Goal: Information Seeking & Learning: Learn about a topic

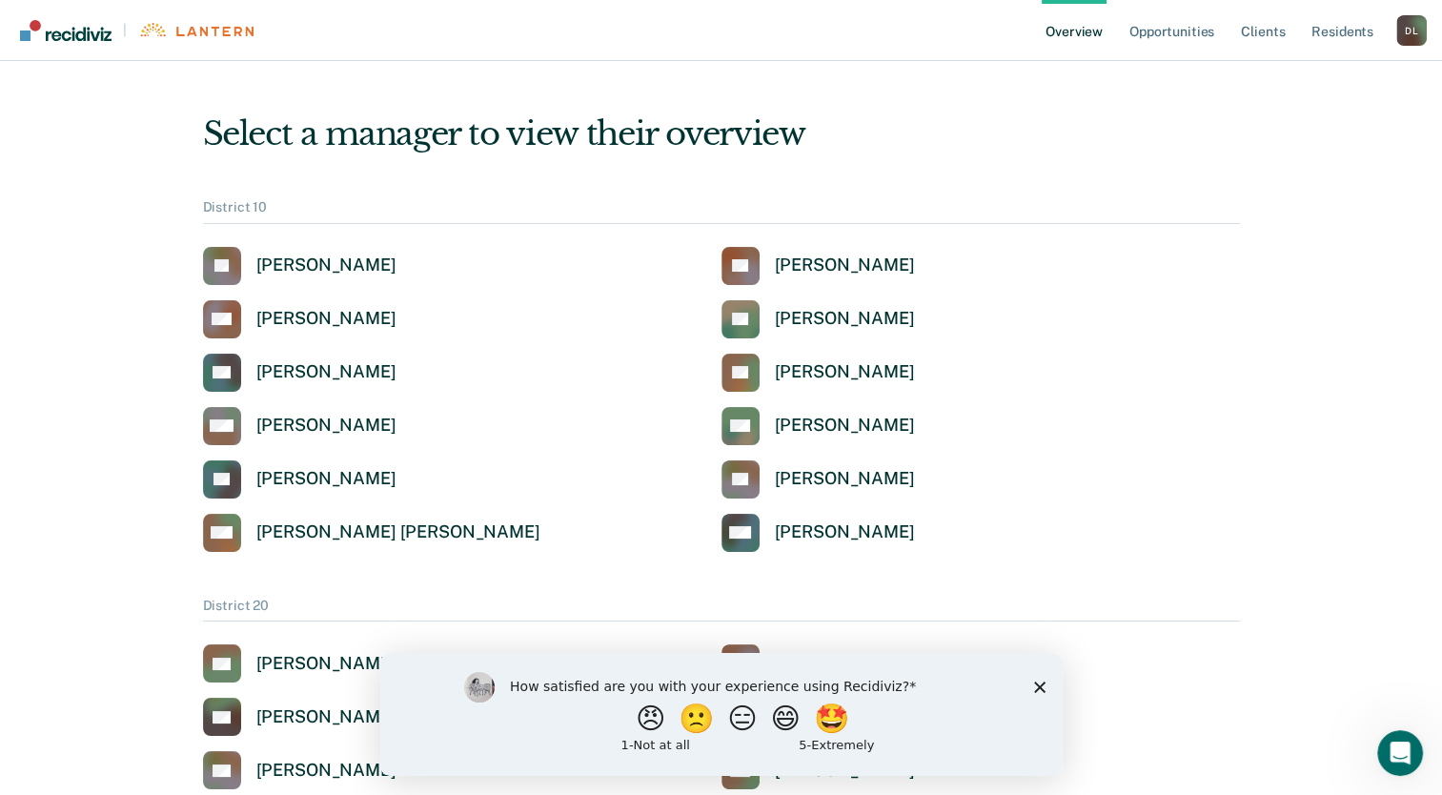
click at [1042, 690] on polygon "Close survey" at bounding box center [1038, 685] width 11 height 11
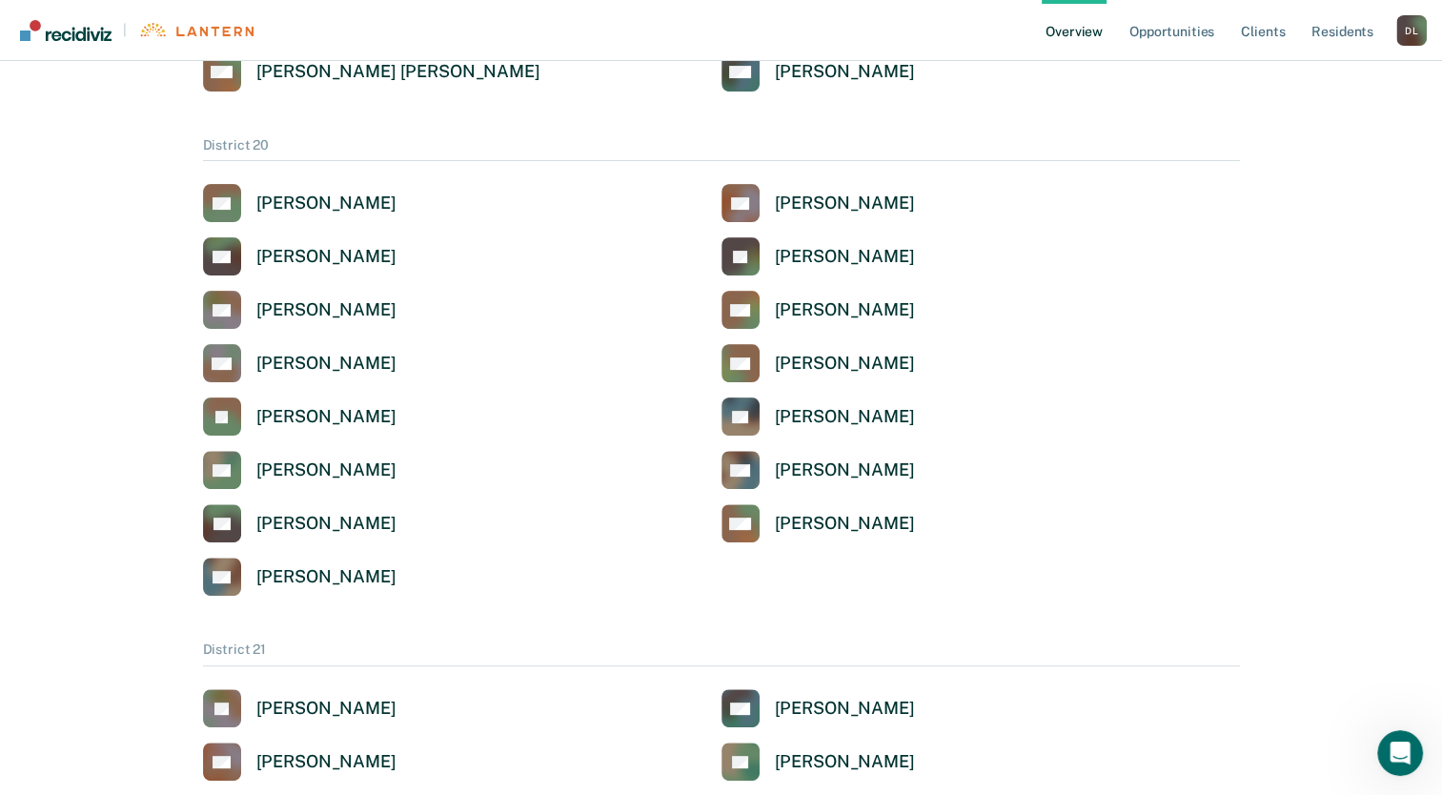
scroll to position [644, 0]
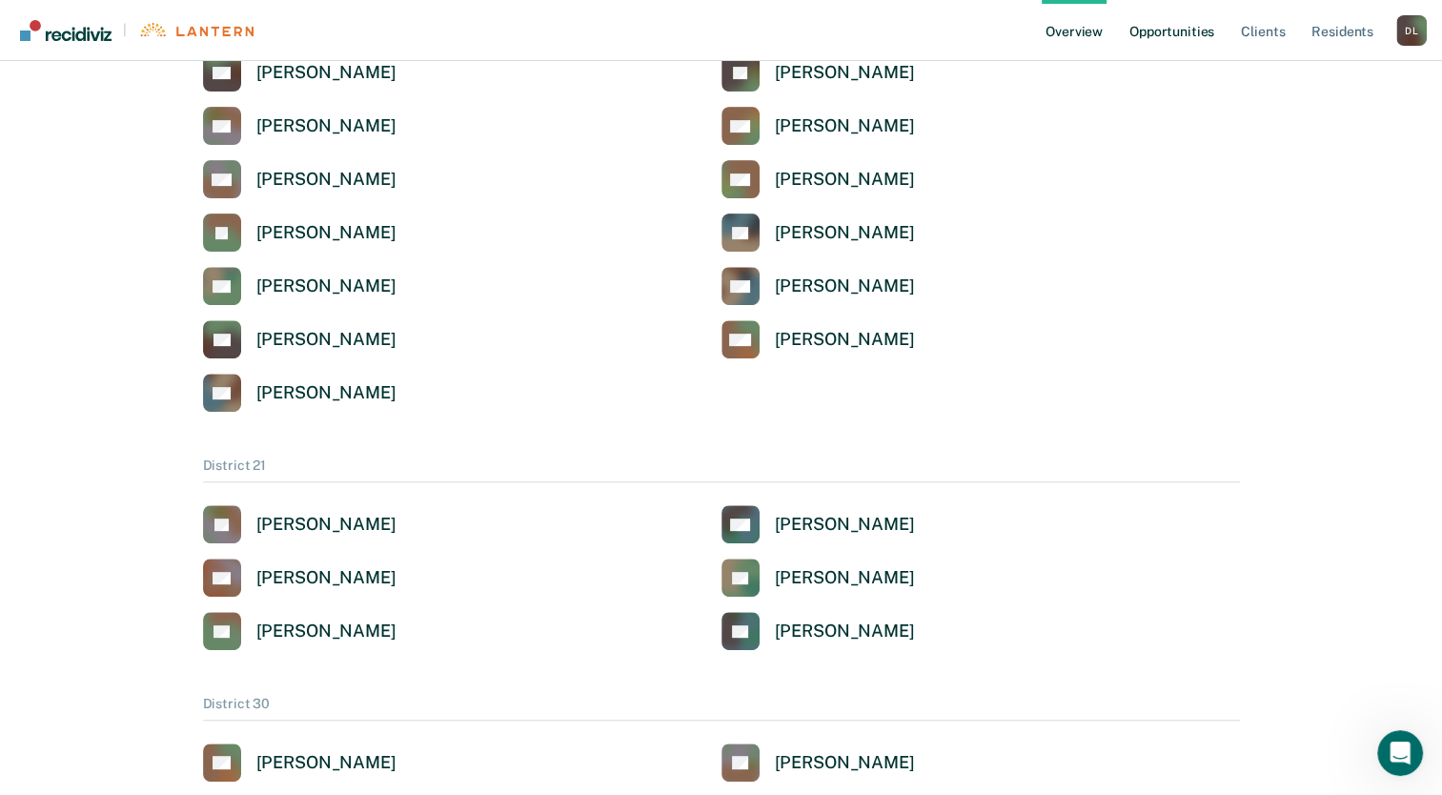
click at [1193, 34] on link "Opportunities" at bounding box center [1171, 30] width 92 height 61
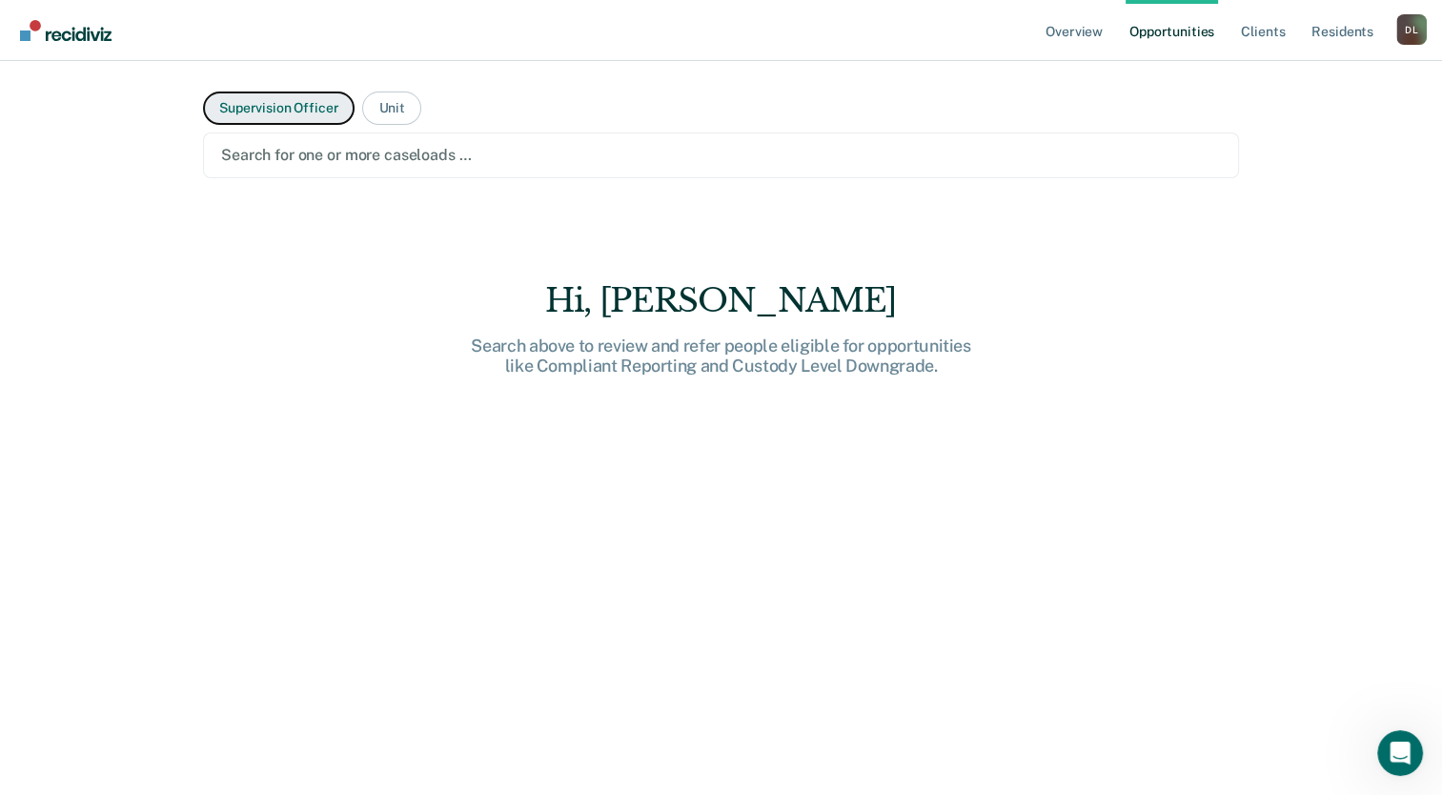
click at [257, 117] on button "Supervision Officer" at bounding box center [278, 107] width 151 height 33
click at [377, 101] on button "Unit" at bounding box center [391, 107] width 58 height 33
click at [1076, 29] on link "Overview" at bounding box center [1073, 30] width 65 height 61
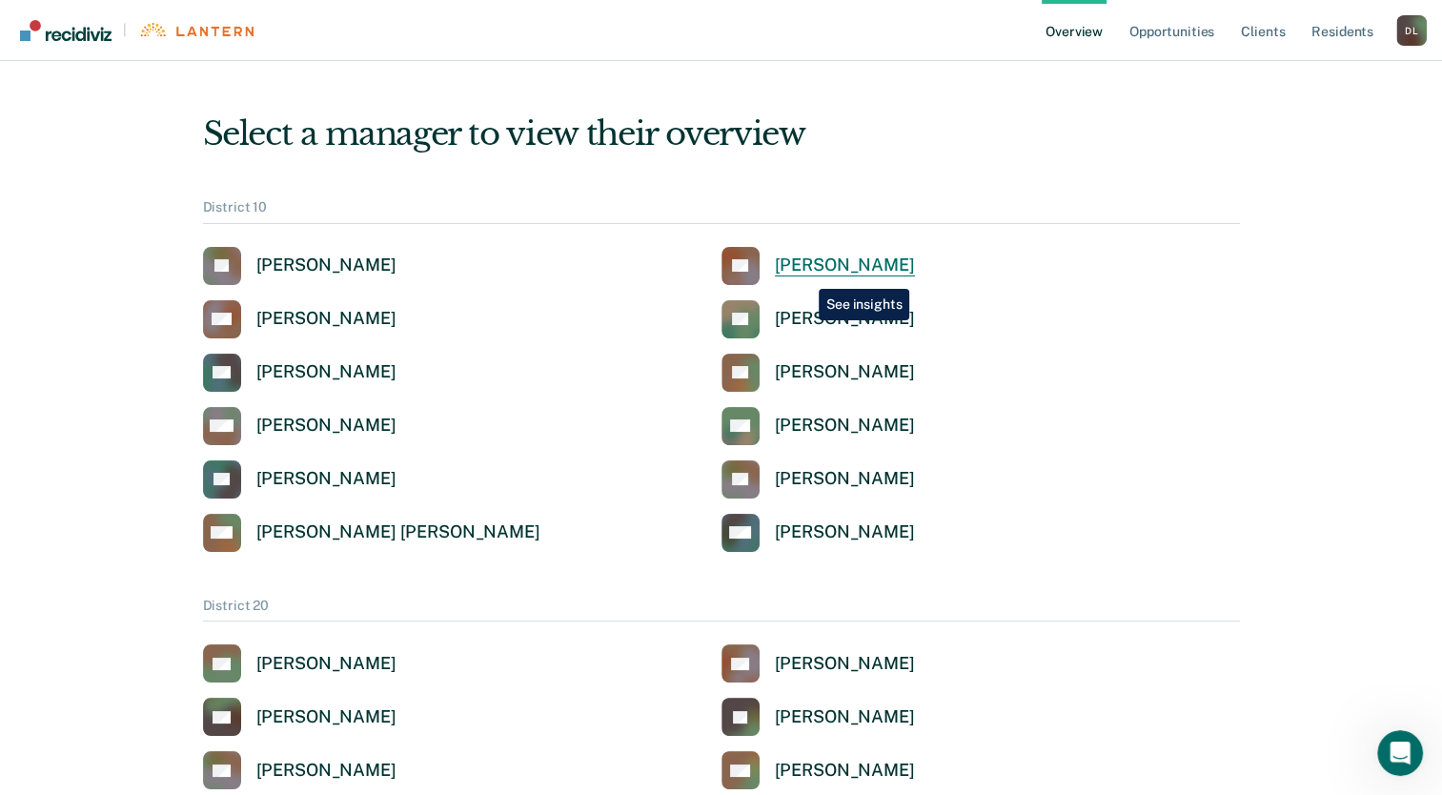
click at [804, 274] on div "[PERSON_NAME]" at bounding box center [845, 265] width 140 height 22
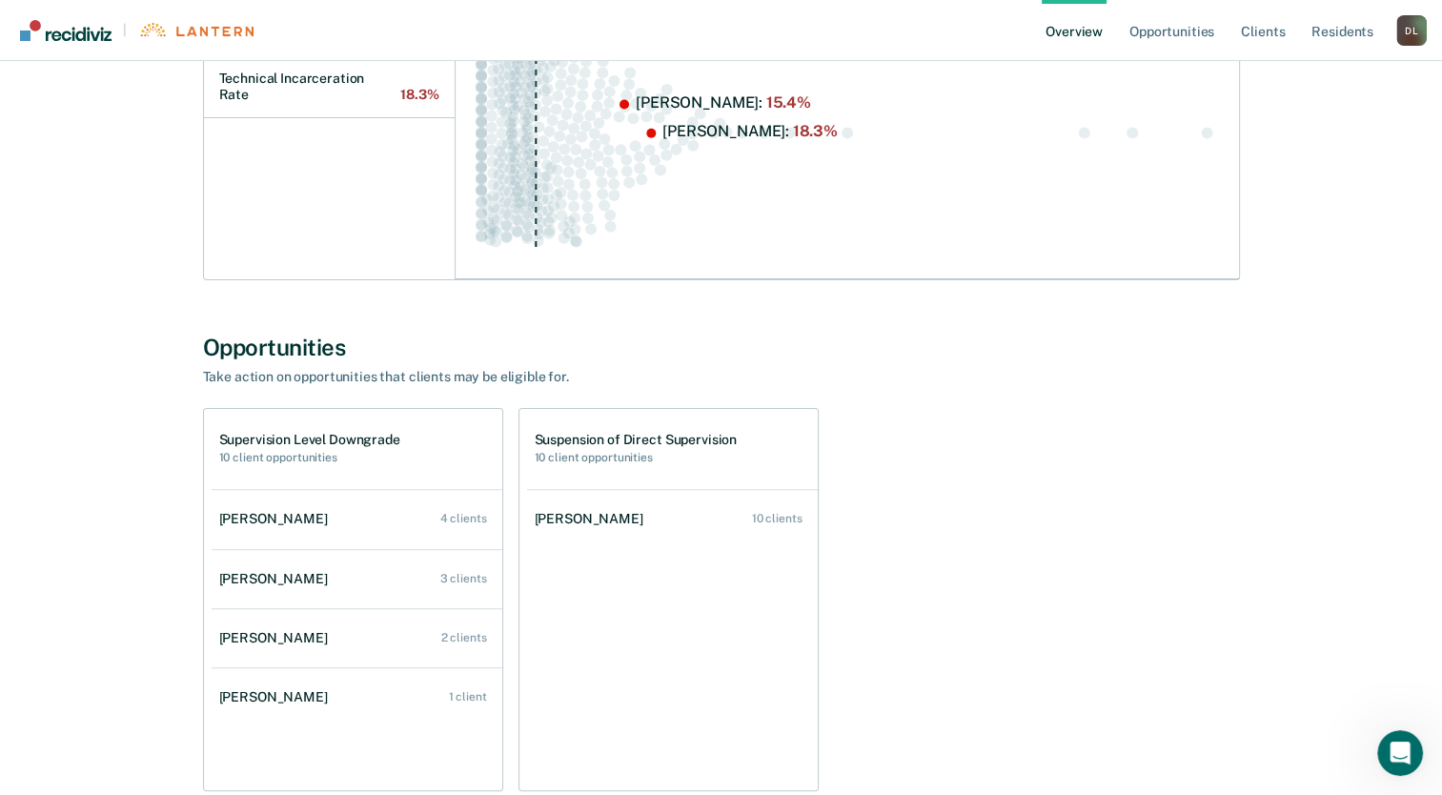
scroll to position [535, 0]
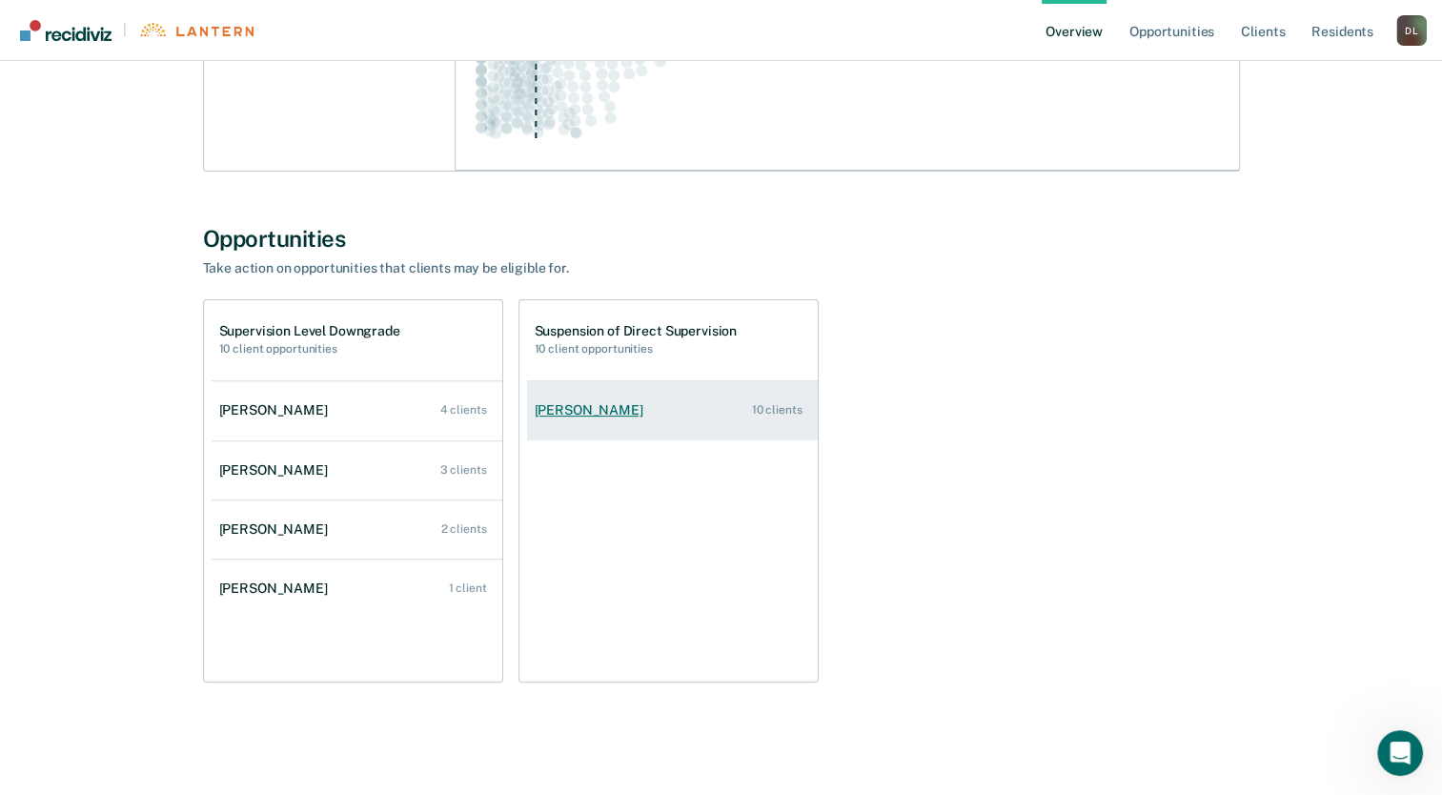
click at [787, 406] on div "10 clients" at bounding box center [777, 409] width 50 height 13
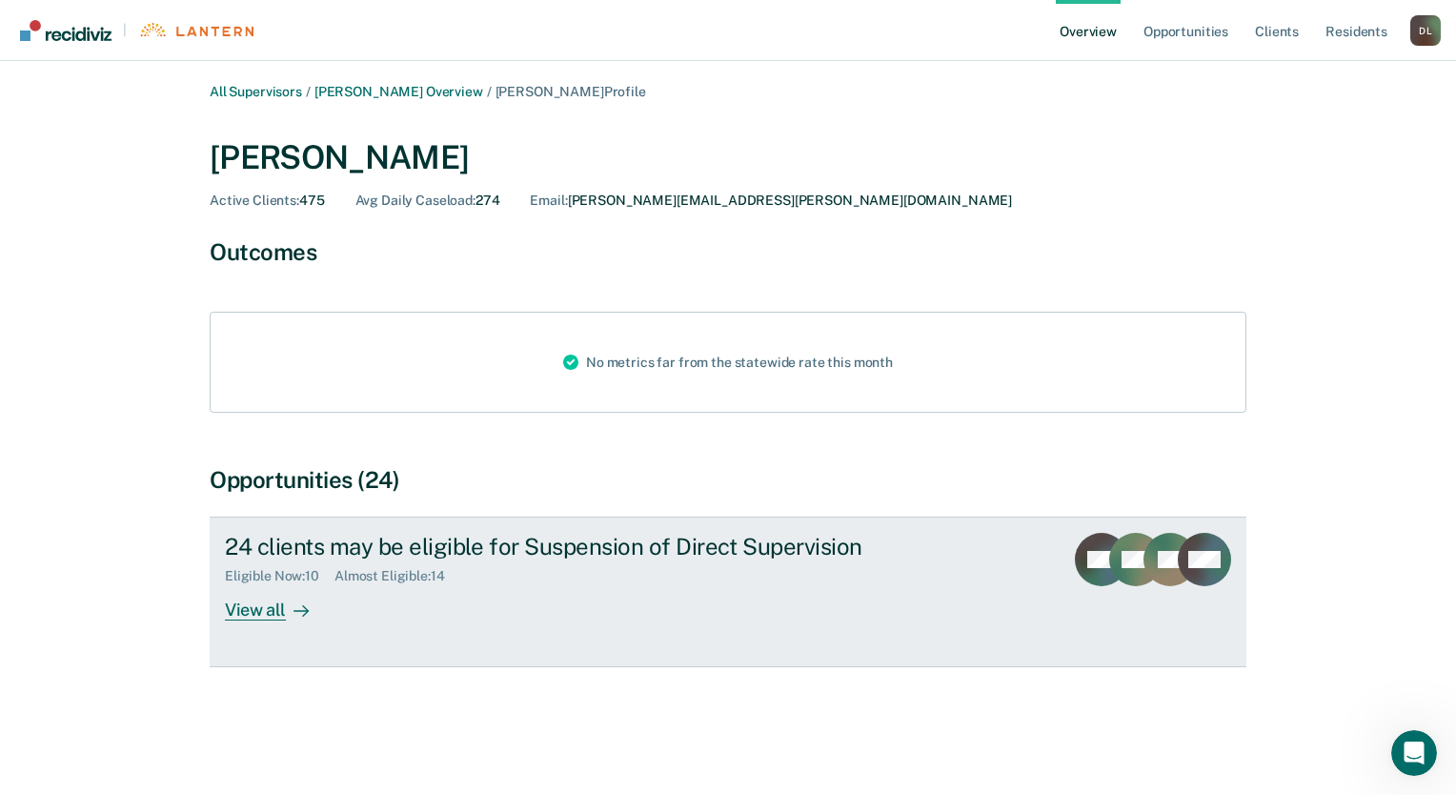
click at [280, 597] on div "View all" at bounding box center [278, 602] width 107 height 37
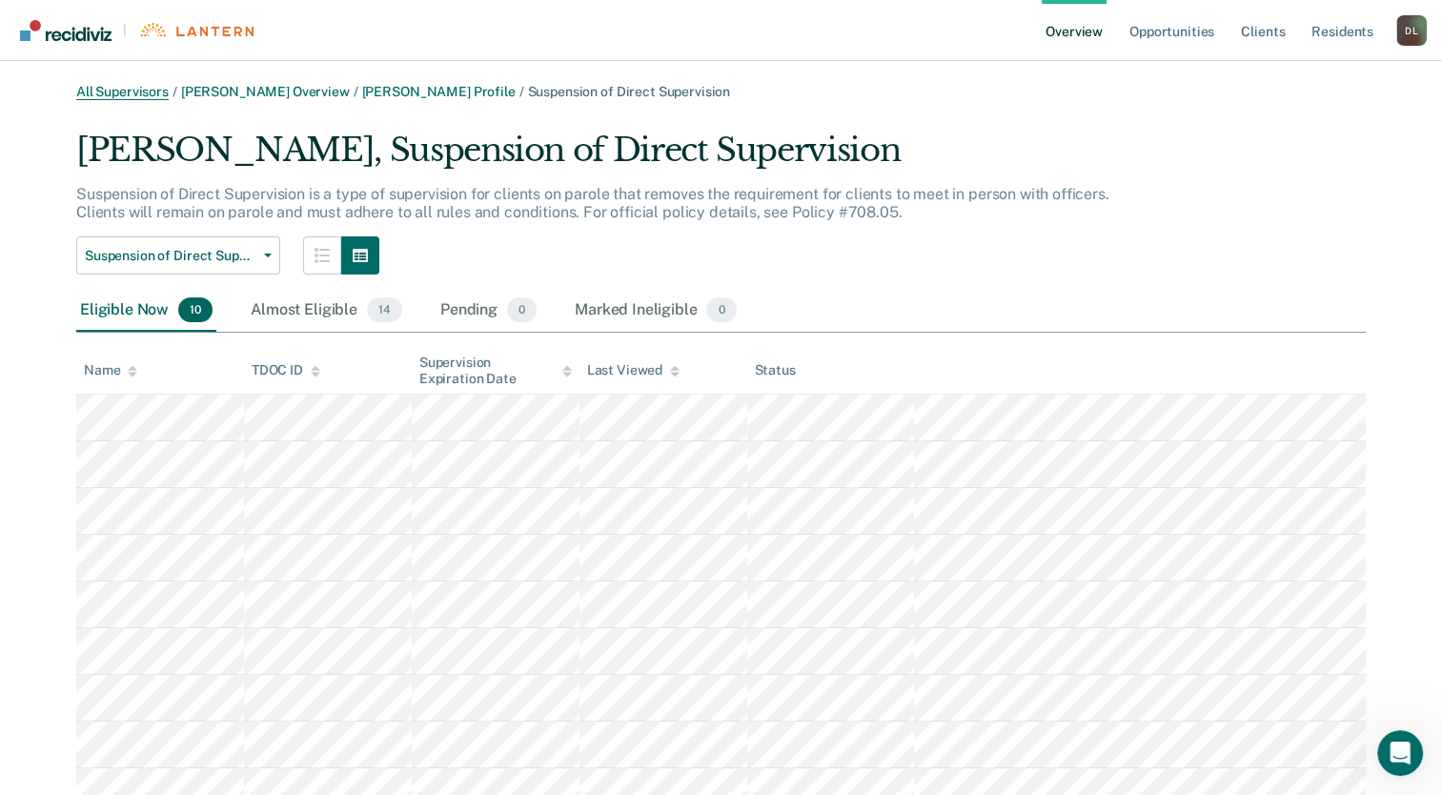
click at [137, 97] on link "All Supervisors" at bounding box center [122, 92] width 92 height 16
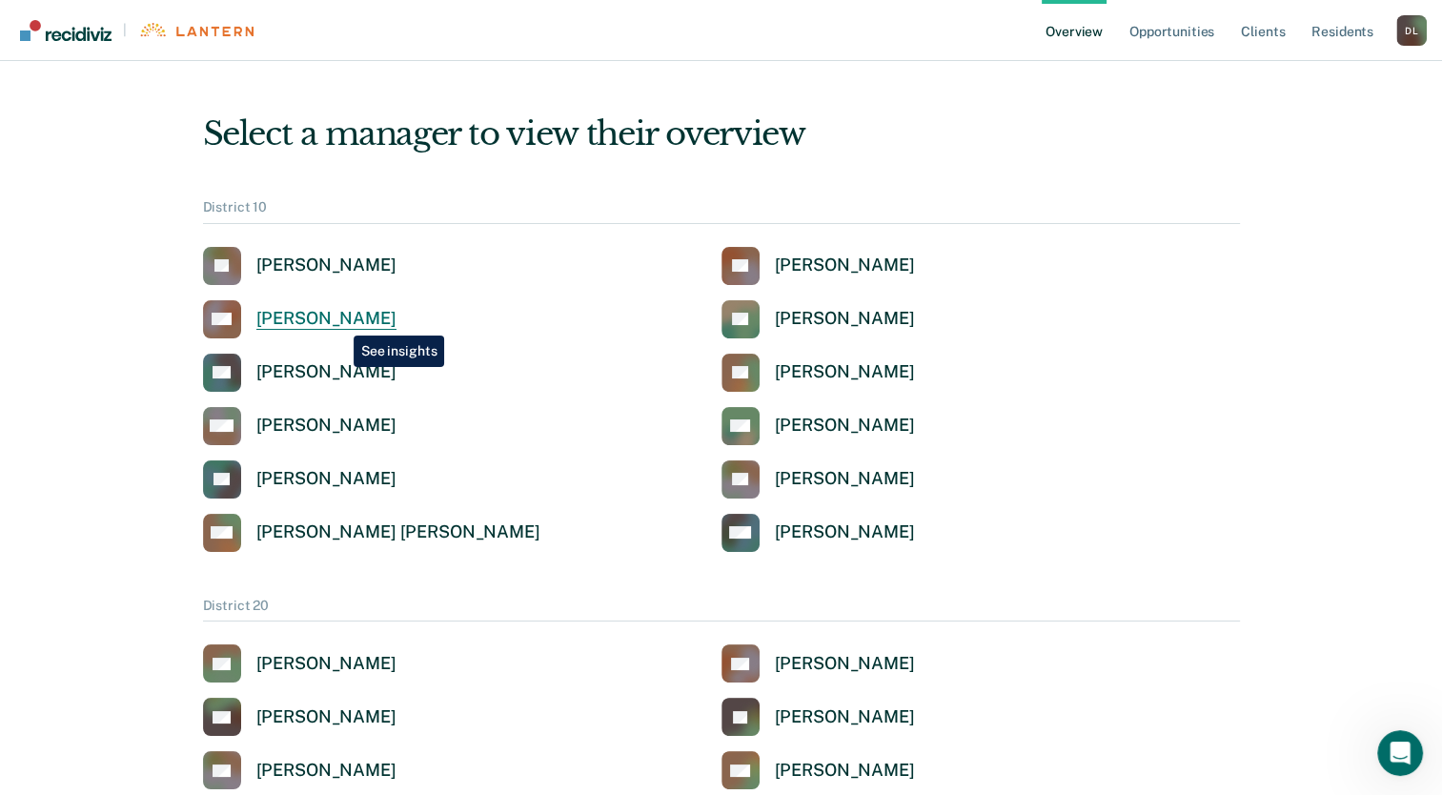
click at [339, 321] on div "[PERSON_NAME]" at bounding box center [326, 319] width 140 height 22
